Goal: Information Seeking & Learning: Learn about a topic

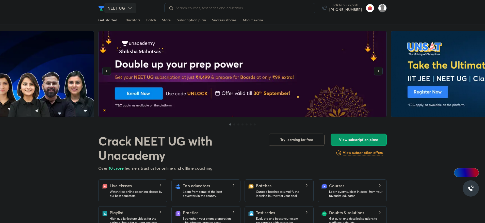
click at [126, 8] on button "NEET UG" at bounding box center [120, 8] width 32 height 10
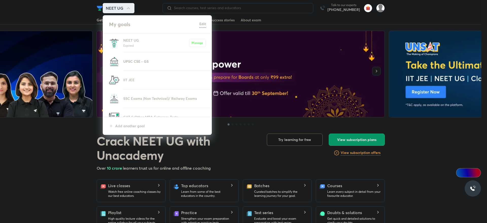
drag, startPoint x: 137, startPoint y: 60, endPoint x: 224, endPoint y: 38, distance: 89.7
click at [137, 60] on p "UPSC CSE - GS" at bounding box center [164, 61] width 83 height 5
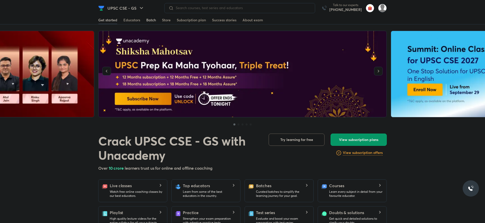
click at [147, 20] on div "Batch" at bounding box center [151, 20] width 10 height 5
click at [150, 19] on div "Batch" at bounding box center [151, 20] width 10 height 5
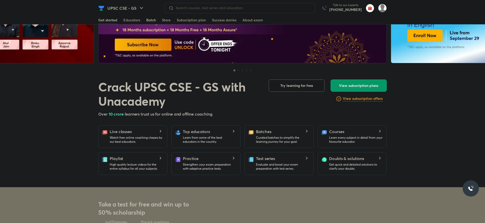
scroll to position [38, 0]
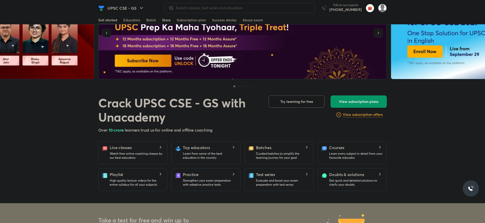
click at [164, 19] on div "Store" at bounding box center [166, 20] width 9 height 5
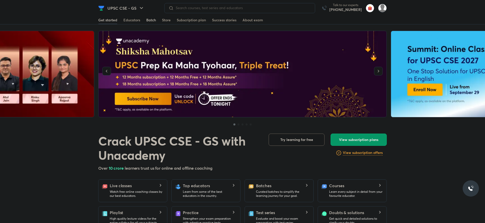
click at [151, 20] on div "Batch" at bounding box center [151, 20] width 10 height 5
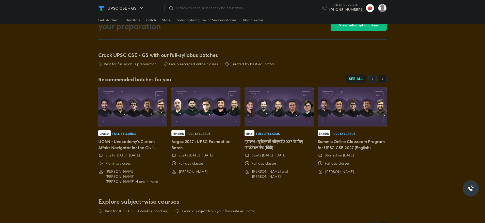
scroll to position [1055, 0]
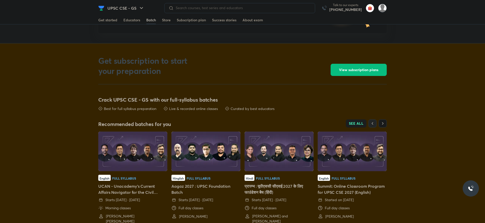
click at [350, 122] on span "SEE ALL" at bounding box center [356, 124] width 15 height 4
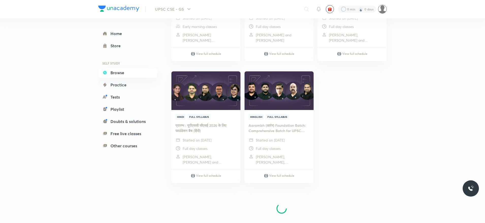
scroll to position [742, 0]
